Goal: Task Accomplishment & Management: Complete application form

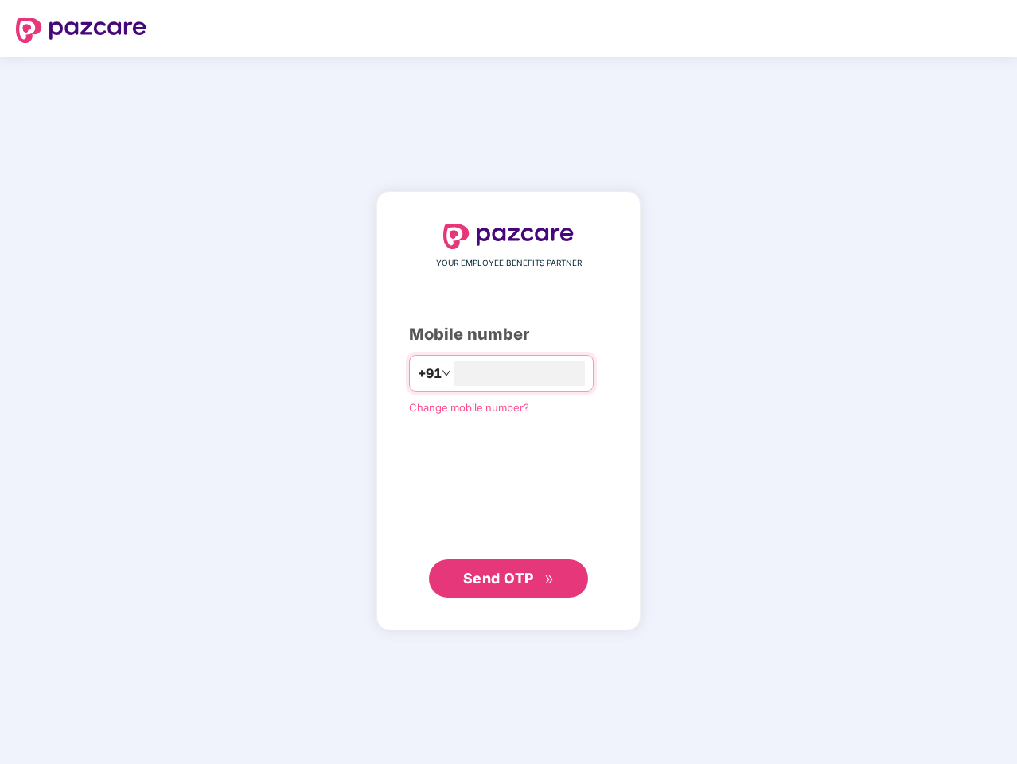
click at [508, 382] on input "number" at bounding box center [519, 372] width 130 height 25
click at [81, 30] on img at bounding box center [81, 29] width 130 height 25
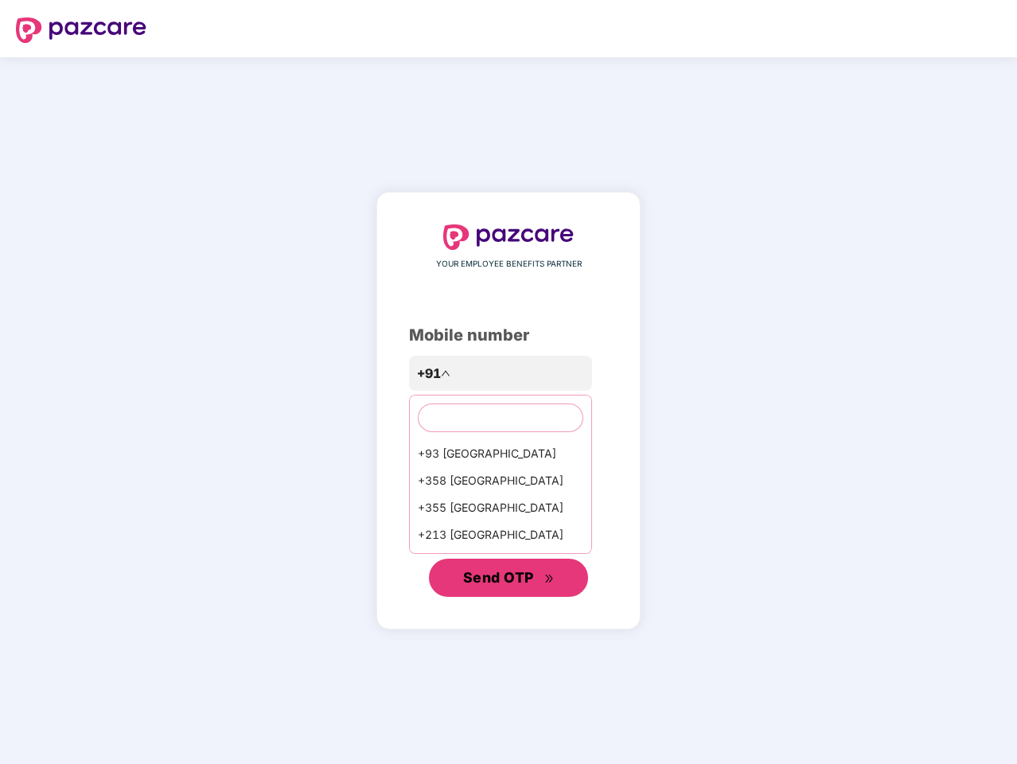
click at [508, 578] on span "Send OTP" at bounding box center [498, 577] width 71 height 17
